Goal: Task Accomplishment & Management: Use online tool/utility

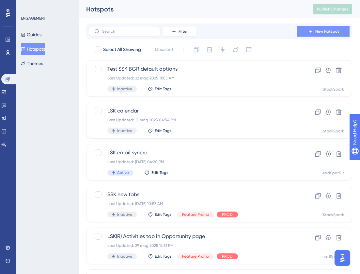
click at [315, 28] on button "New Hotspot" at bounding box center [324, 31] width 52 height 10
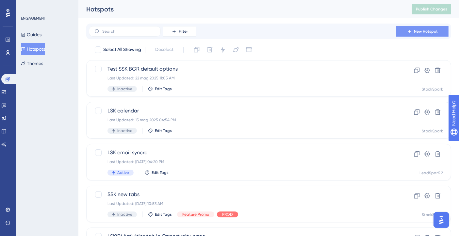
click at [421, 34] on span "New Hotspot" at bounding box center [426, 31] width 24 height 5
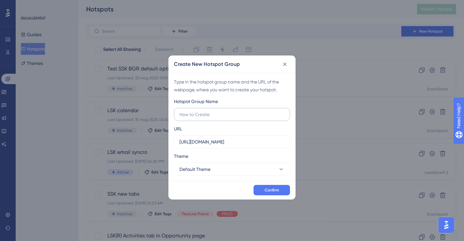
click at [206, 115] on input "text" at bounding box center [232, 114] width 105 height 7
type input "LSK new report"
click at [224, 143] on input "[URL][DOMAIN_NAME]" at bounding box center [232, 141] width 105 height 7
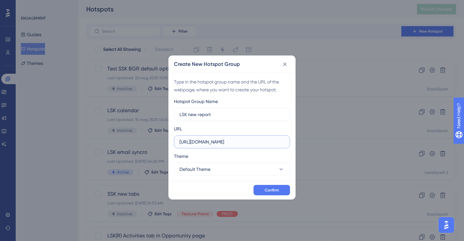
paste input "[DOMAIN_NAME][URL]"
type input "[URL][DOMAIN_NAME]"
click at [218, 170] on button "Default Theme" at bounding box center [232, 169] width 116 height 13
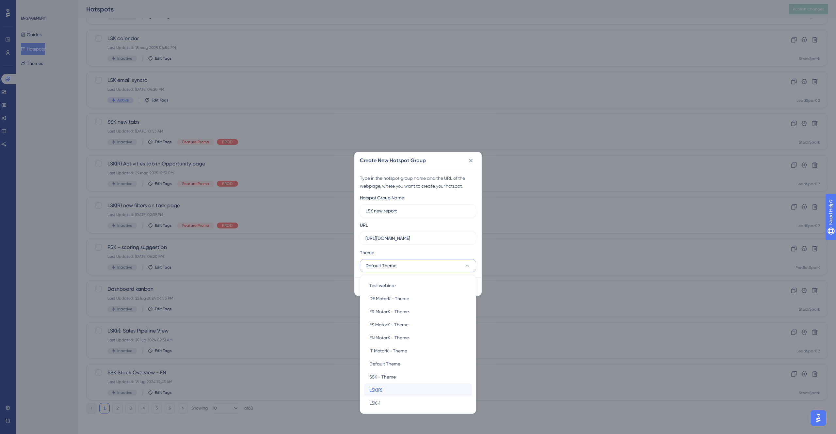
click at [391, 241] on div "LSK(R) LSK(R)" at bounding box center [417, 390] width 97 height 13
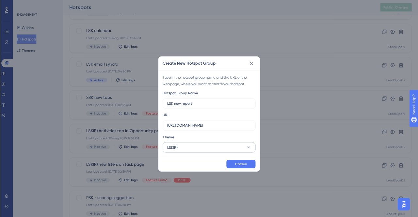
scroll to position [72, 0]
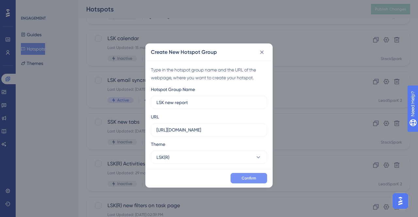
click at [254, 179] on span "Confirm" at bounding box center [249, 178] width 14 height 5
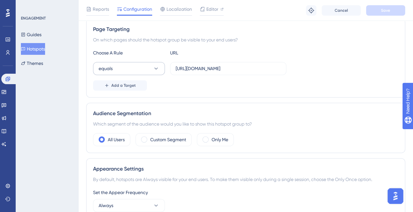
scroll to position [131, 0]
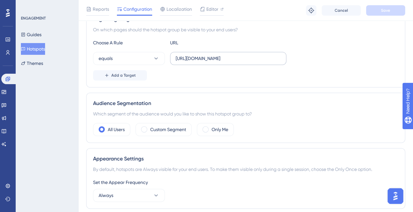
click at [173, 59] on label "[URL][DOMAIN_NAME]" at bounding box center [228, 58] width 116 height 13
click at [176, 59] on input "[URL][DOMAIN_NAME]" at bounding box center [228, 58] width 105 height 7
click at [132, 56] on button "equals" at bounding box center [129, 58] width 72 height 13
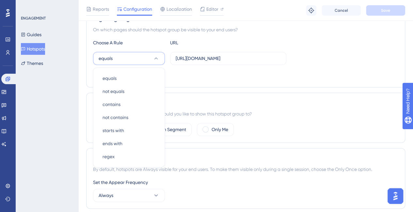
scroll to position [140, 0]
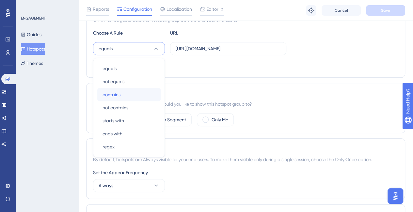
click at [120, 94] on span "contains" at bounding box center [112, 95] width 18 height 8
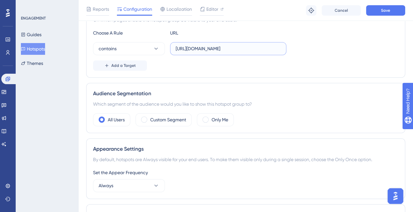
click at [245, 47] on input "[URL][DOMAIN_NAME]" at bounding box center [228, 48] width 105 height 7
drag, startPoint x: 224, startPoint y: 48, endPoint x: 148, endPoint y: 50, distance: 75.5
click at [148, 50] on div "contains [URL][DOMAIN_NAME]" at bounding box center [189, 48] width 193 height 13
click at [212, 49] on input "[DOMAIN_NAME][URL]" at bounding box center [228, 48] width 105 height 7
type input "[DOMAIN_NAME][URL]"
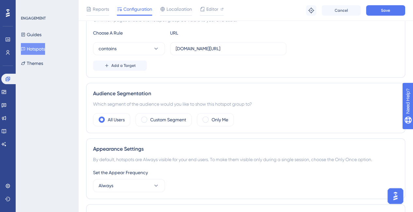
click at [195, 72] on div "Page Targeting On which pages should the hotspot group be visible to your end u…" at bounding box center [245, 38] width 319 height 79
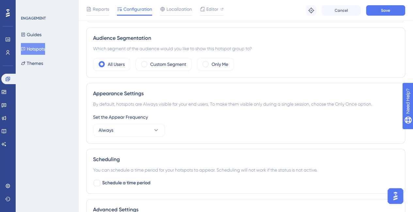
scroll to position [229, 0]
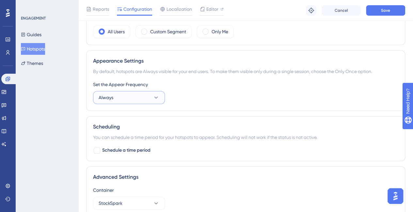
click at [129, 95] on button "Always" at bounding box center [129, 97] width 72 height 13
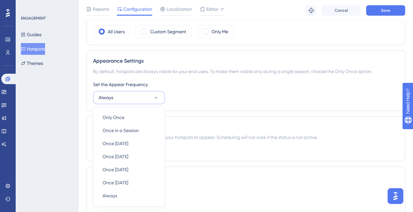
scroll to position [278, 0]
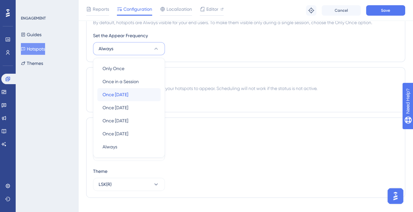
click at [131, 95] on div "Once [DATE] Once [DATE]" at bounding box center [129, 94] width 53 height 13
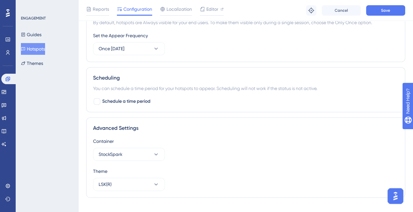
click at [172, 54] on div "Appearance Settings By default, hotspots are Always visible for your end users.…" at bounding box center [245, 31] width 319 height 61
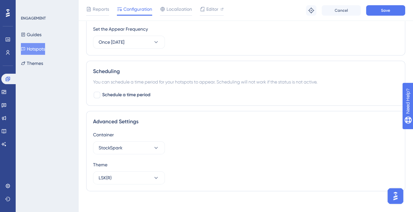
scroll to position [287, 0]
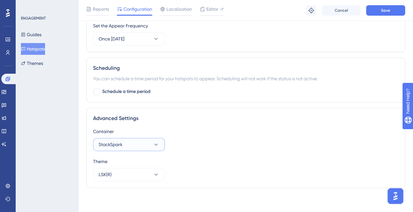
click at [124, 141] on button "StockSpark" at bounding box center [129, 144] width 72 height 13
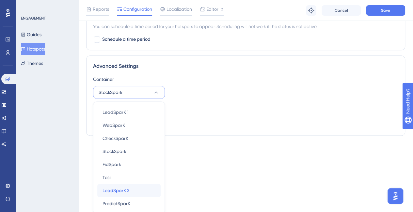
click at [127, 190] on span "LeadSparK 2" at bounding box center [116, 191] width 27 height 8
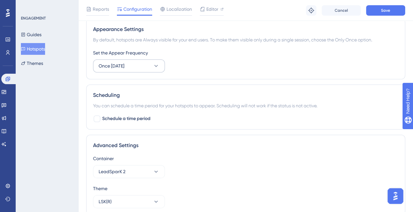
scroll to position [255, 0]
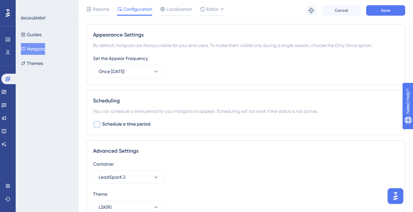
click at [95, 123] on div at bounding box center [97, 124] width 7 height 7
checkbox input "true"
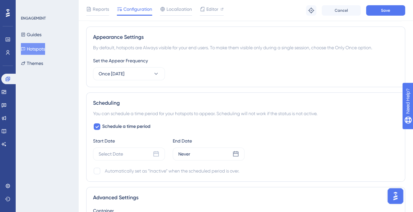
scroll to position [222, 0]
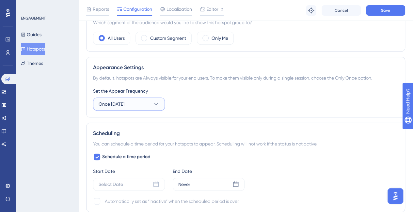
click at [155, 106] on icon at bounding box center [156, 104] width 7 height 7
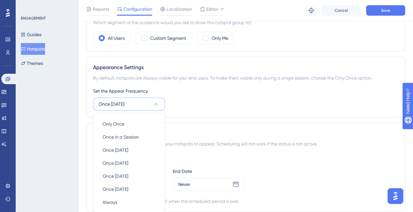
scroll to position [278, 0]
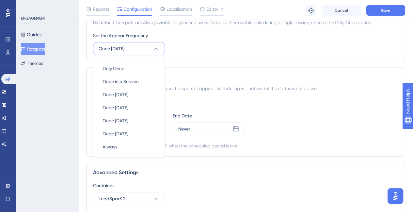
click at [190, 57] on div "Appearance Settings By default, hotspots are Always visible for your end users.…" at bounding box center [245, 31] width 319 height 61
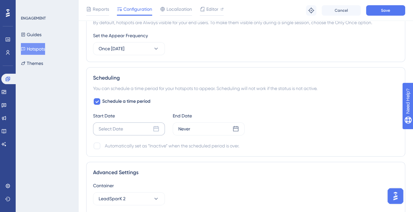
click at [138, 124] on div "Select Date" at bounding box center [129, 128] width 72 height 13
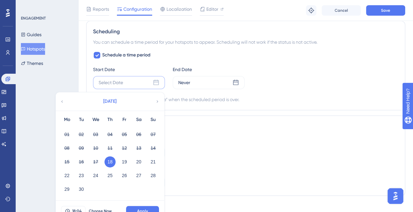
scroll to position [332, 0]
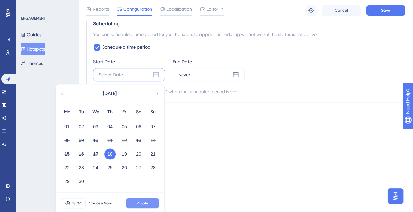
click at [136, 199] on button "Apply" at bounding box center [142, 203] width 33 height 10
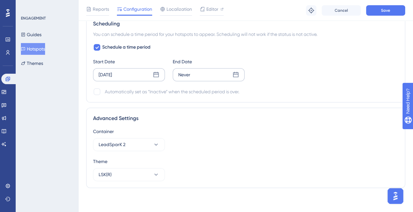
click at [216, 73] on div "Never" at bounding box center [209, 74] width 72 height 13
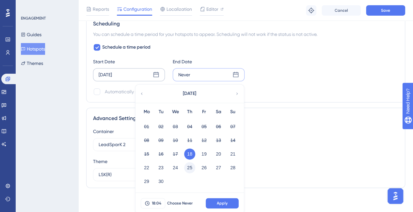
click at [186, 166] on button "25" at bounding box center [189, 167] width 11 height 11
click at [226, 202] on span "Apply" at bounding box center [222, 203] width 11 height 5
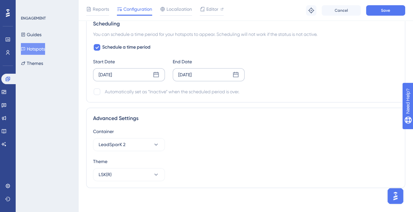
click at [223, 70] on div "[DATE]" at bounding box center [209, 74] width 72 height 13
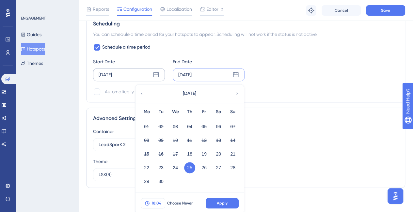
click at [150, 204] on icon at bounding box center [147, 203] width 5 height 5
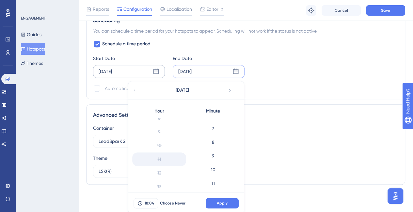
scroll to position [129, 0]
click at [164, 149] on div "11" at bounding box center [159, 147] width 54 height 14
click at [153, 140] on div "11" at bounding box center [159, 147] width 54 height 14
click at [264, 74] on div "Start Date [DATE] End Date [DATE] [DATE] Hour 0 1 2 3 4 5 6 7 8 9 10 11 12 13 1…" at bounding box center [245, 67] width 305 height 24
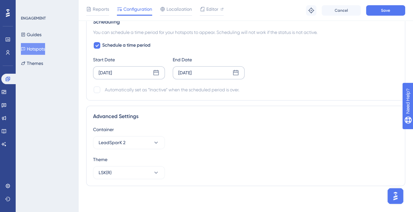
scroll to position [332, 0]
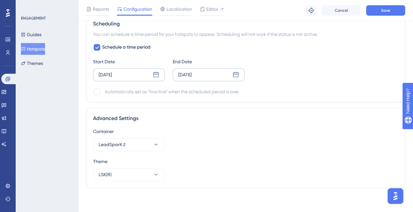
click at [233, 73] on icon at bounding box center [236, 75] width 7 height 7
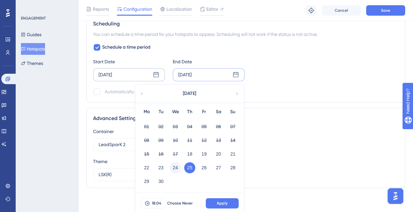
click at [174, 163] on button "24" at bounding box center [175, 167] width 11 height 11
click at [159, 203] on span "18:04" at bounding box center [156, 203] width 9 height 5
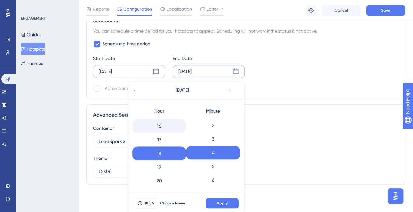
scroll to position [251, 0]
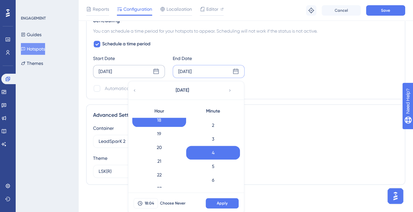
click at [168, 120] on div "18" at bounding box center [159, 120] width 54 height 14
click at [155, 132] on div "19" at bounding box center [159, 134] width 54 height 14
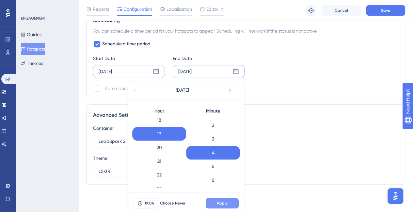
click at [224, 205] on button "Apply" at bounding box center [222, 203] width 33 height 10
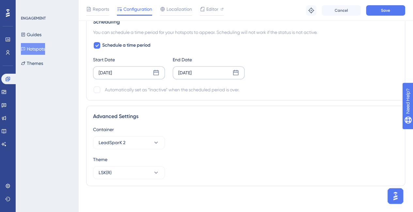
scroll to position [332, 0]
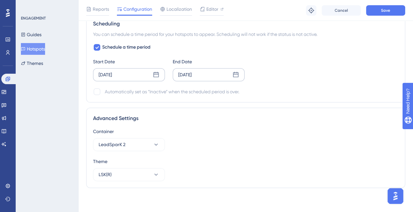
click at [204, 73] on div "[DATE]" at bounding box center [209, 74] width 72 height 13
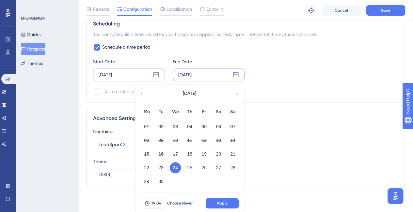
click at [267, 91] on div "Automatically set as “Inactive” when the scheduled period is over." at bounding box center [245, 92] width 305 height 8
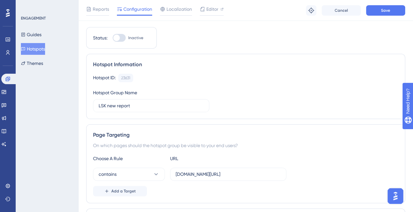
scroll to position [0, 0]
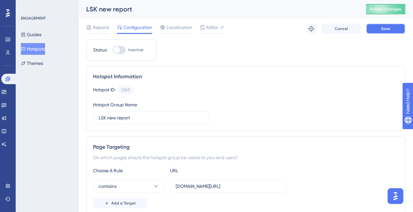
click at [387, 31] on span "Save" at bounding box center [385, 28] width 9 height 5
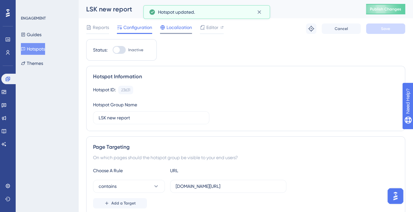
click at [166, 29] on div "Localization" at bounding box center [176, 28] width 32 height 8
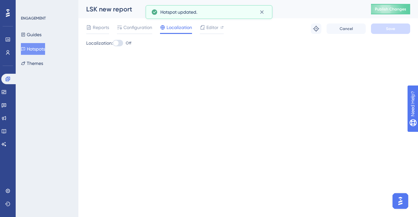
click at [118, 44] on div at bounding box center [115, 43] width 5 height 5
click at [113, 43] on input "Off" at bounding box center [112, 43] width 0 height 0
checkbox input "true"
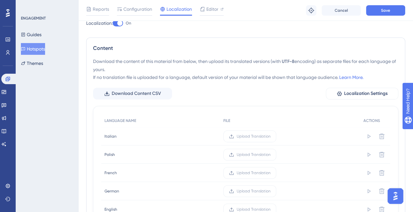
scroll to position [33, 0]
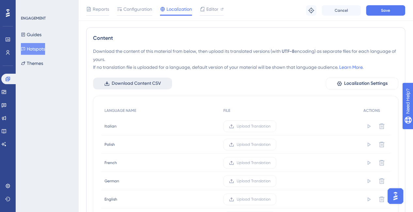
click at [151, 84] on span "Download Content CSV" at bounding box center [136, 84] width 49 height 8
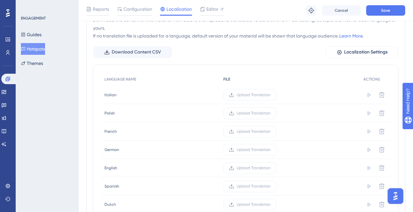
scroll to position [65, 0]
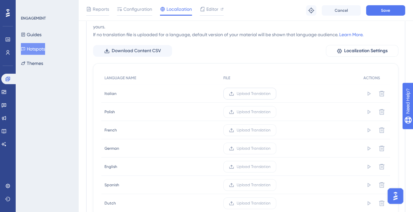
click at [261, 94] on span "Upload Translation" at bounding box center [254, 93] width 34 height 5
click at [271, 94] on input "Upload Translation" at bounding box center [271, 94] width 0 height 0
click at [244, 129] on span "Upload Translation" at bounding box center [247, 130] width 34 height 5
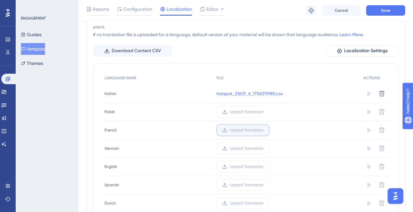
click at [264, 130] on input "Upload Translation" at bounding box center [264, 130] width 0 height 0
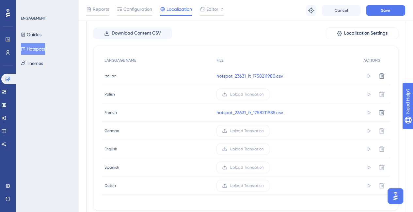
scroll to position [98, 0]
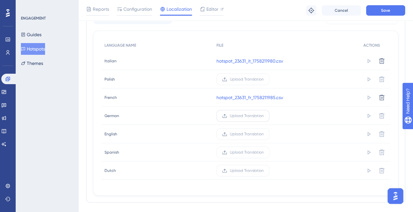
click at [241, 116] on span "Upload Translation" at bounding box center [247, 115] width 34 height 5
click at [264, 116] on input "Upload Translation" at bounding box center [264, 116] width 0 height 0
drag, startPoint x: 228, startPoint y: 152, endPoint x: 228, endPoint y: 157, distance: 5.6
click at [228, 154] on label "Upload Translation" at bounding box center [242, 153] width 53 height 12
click at [263, 153] on input "Upload Translation" at bounding box center [263, 153] width 0 height 0
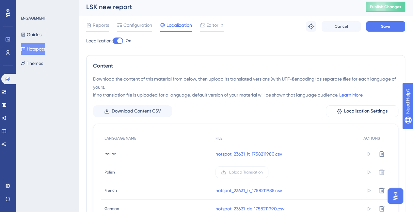
scroll to position [0, 0]
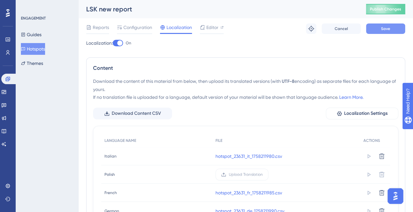
click at [371, 29] on button "Save" at bounding box center [385, 29] width 39 height 10
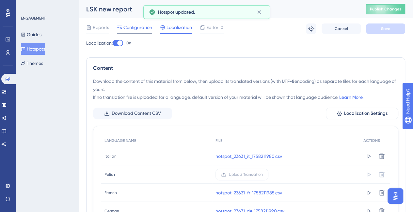
click at [127, 26] on span "Configuration" at bounding box center [137, 28] width 29 height 8
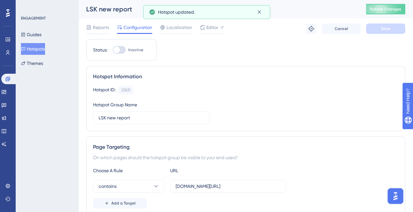
click at [118, 51] on div at bounding box center [116, 50] width 7 height 7
click at [113, 50] on input "Inactive" at bounding box center [112, 50] width 0 height 0
checkbox input "true"
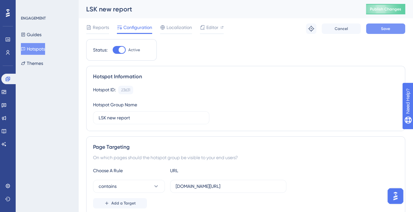
click at [390, 29] on span "Save" at bounding box center [385, 28] width 9 height 5
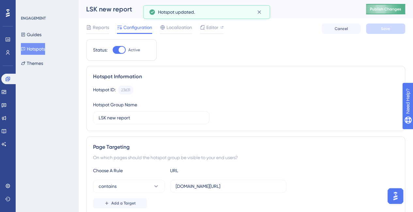
click at [389, 8] on span "Publish Changes" at bounding box center [385, 9] width 31 height 5
click at [261, 13] on icon at bounding box center [259, 12] width 7 height 7
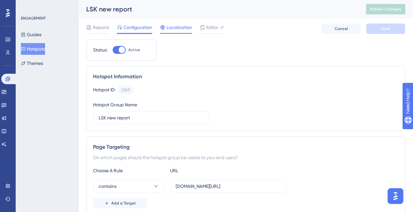
click at [176, 27] on span "Localization" at bounding box center [179, 28] width 25 height 8
